Goal: Check status: Check status

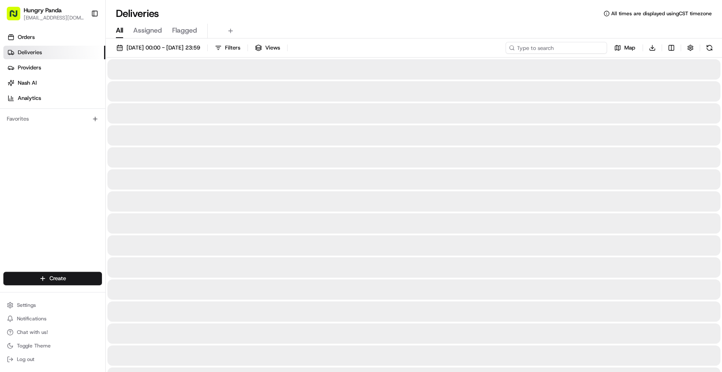
click at [569, 50] on input at bounding box center [555, 48] width 101 height 12
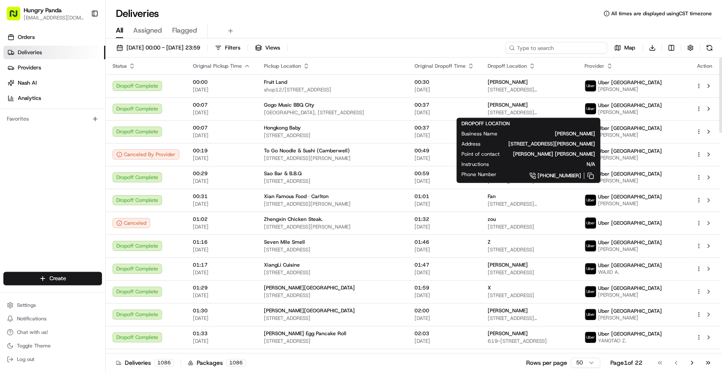
paste input "7568767865858701211121"
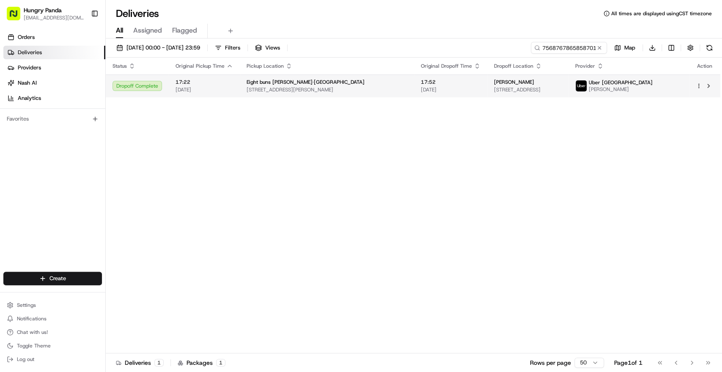
click at [555, 80] on div "[PERSON_NAME]" at bounding box center [528, 82] width 68 height 7
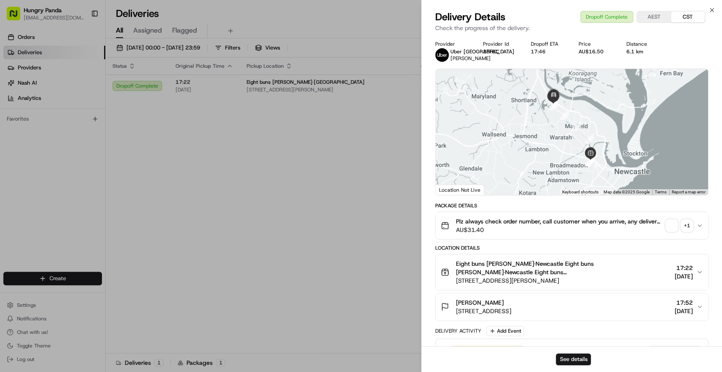
click at [681, 224] on div "+ 1" at bounding box center [687, 225] width 12 height 12
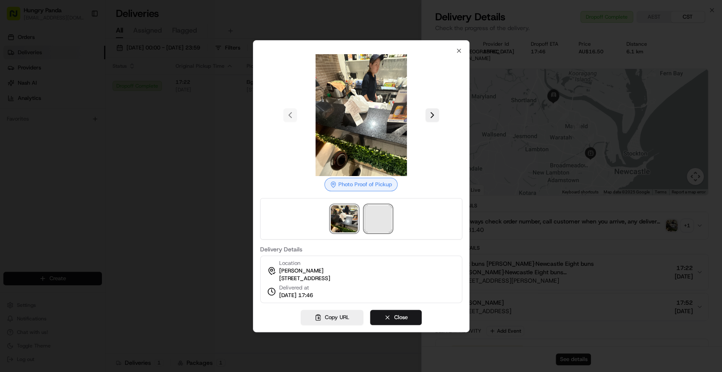
click at [372, 211] on span at bounding box center [377, 218] width 27 height 27
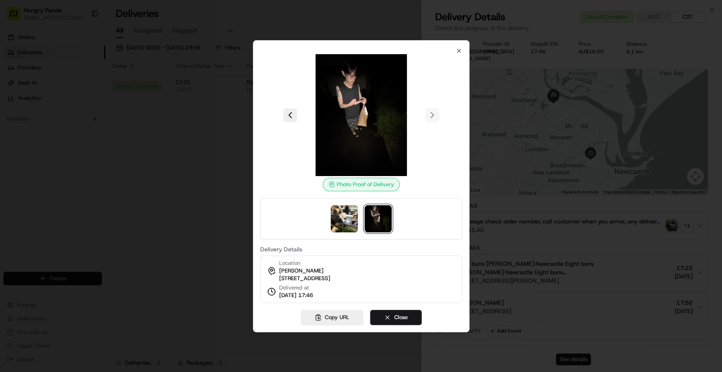
click at [237, 173] on div at bounding box center [361, 186] width 722 height 372
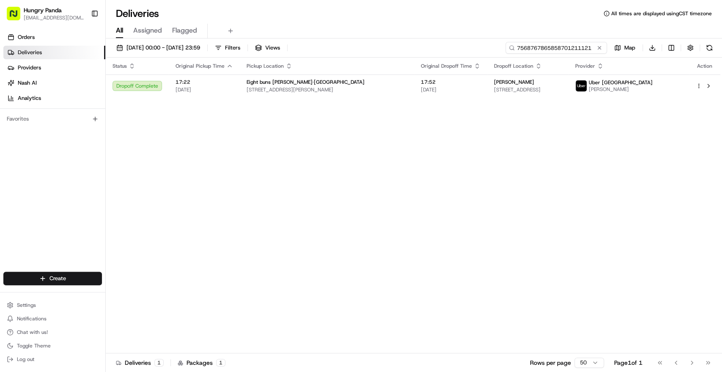
click at [568, 46] on input "7568767865858701211121" at bounding box center [555, 48] width 101 height 12
paste input "0679780965058767952155"
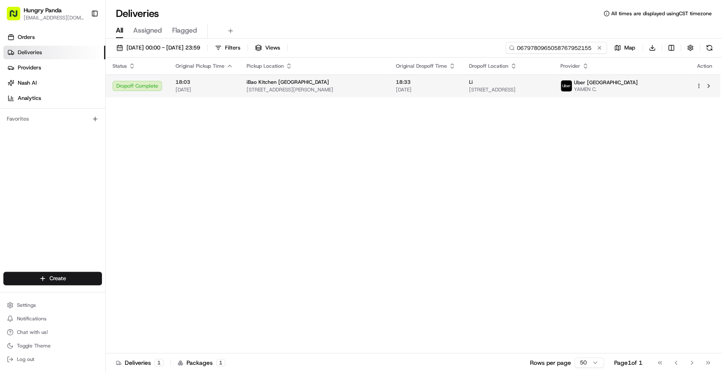
type input "0679780965058767952155"
click at [547, 86] on span "[STREET_ADDRESS]" at bounding box center [508, 89] width 78 height 7
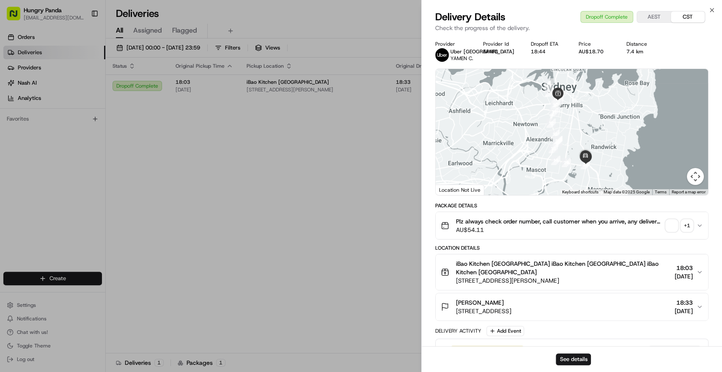
click at [684, 221] on div "+ 1" at bounding box center [687, 225] width 12 height 12
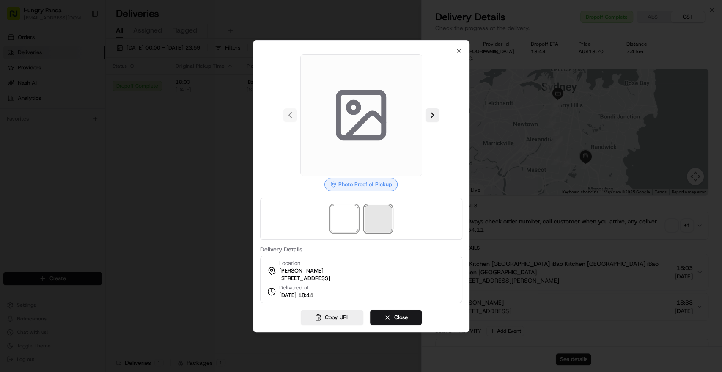
click at [378, 216] on span at bounding box center [377, 218] width 27 height 27
